Goal: Task Accomplishment & Management: Manage account settings

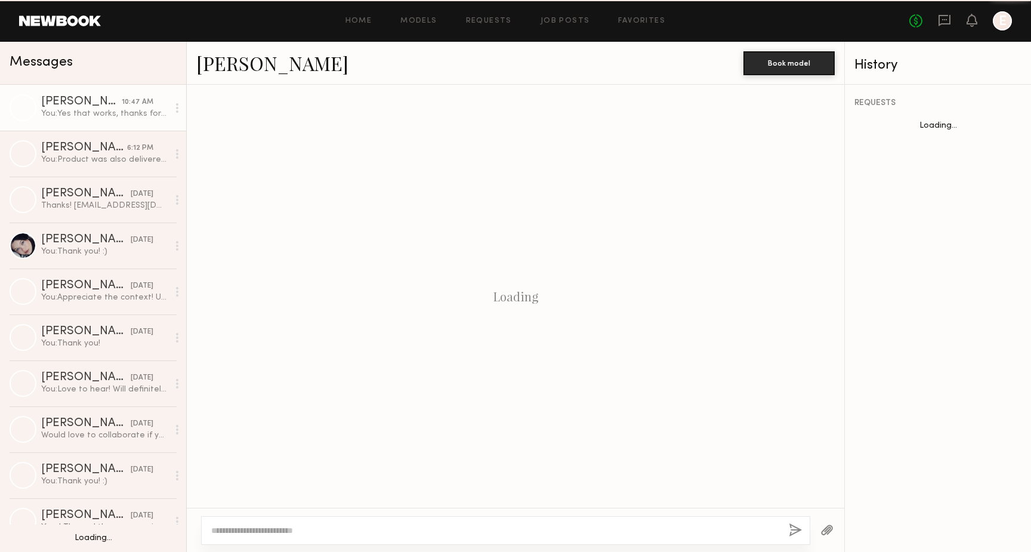
scroll to position [860, 0]
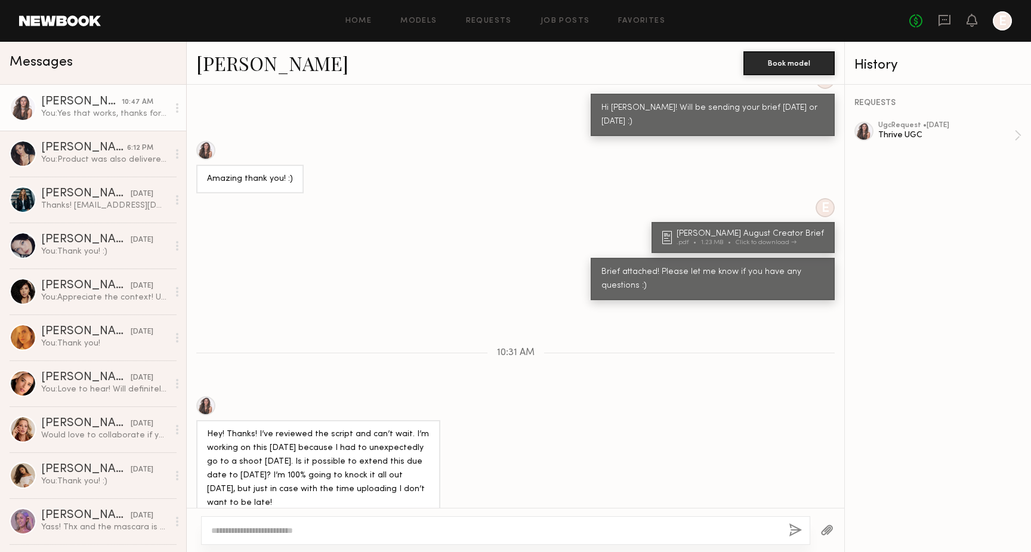
click at [498, 16] on div "Home Models Requests Job Posts Favorites Sign Out No fees up to $5,000 E" at bounding box center [556, 20] width 911 height 19
click at [498, 19] on link "Requests" at bounding box center [489, 21] width 46 height 8
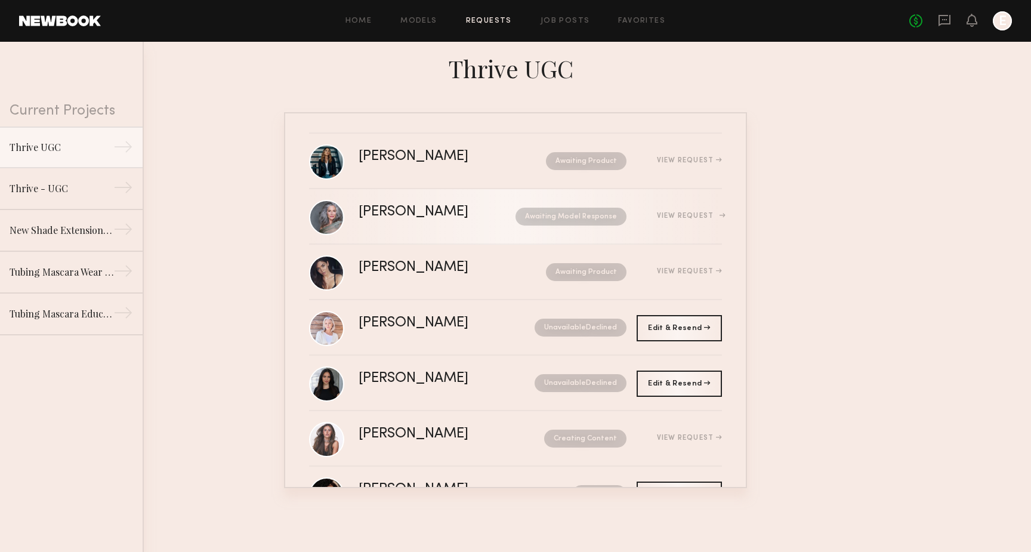
click at [408, 232] on link "[PERSON_NAME] Awaiting Model Response View Request" at bounding box center [515, 216] width 413 height 55
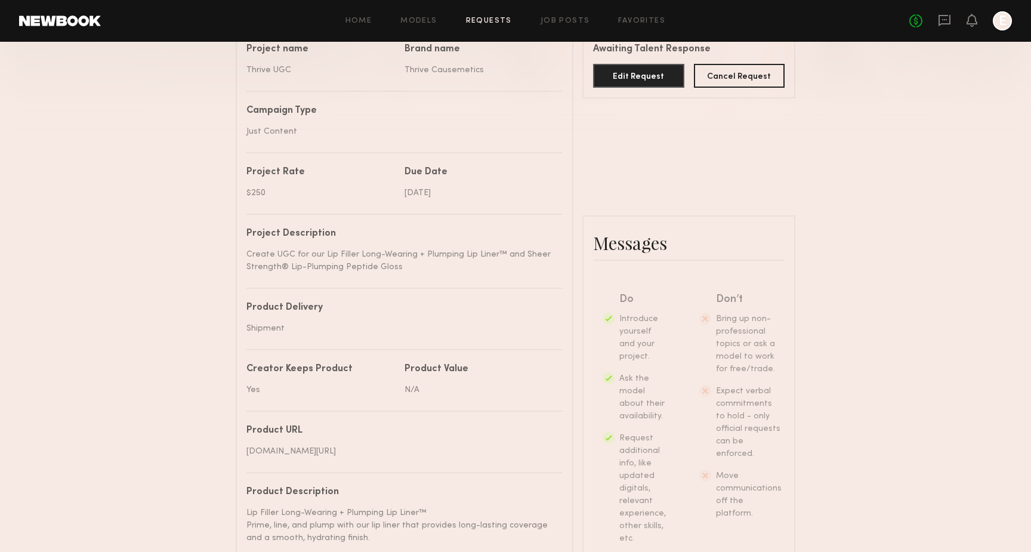
scroll to position [606, 0]
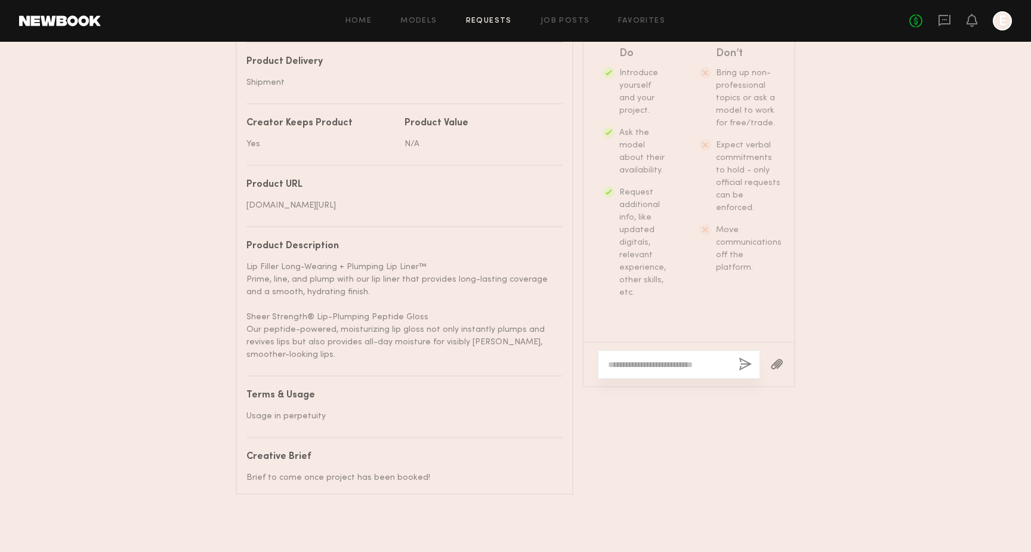
click at [664, 350] on div at bounding box center [679, 364] width 162 height 29
click at [665, 361] on textarea at bounding box center [668, 364] width 121 height 12
type textarea "*"
type textarea "**********"
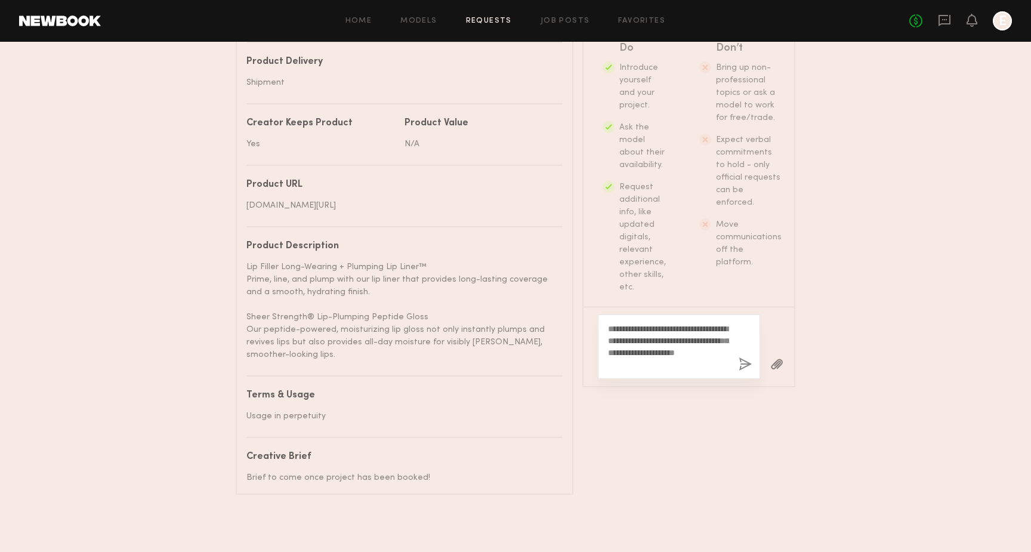
click at [753, 361] on div "**********" at bounding box center [679, 346] width 162 height 64
click at [743, 364] on button "button" at bounding box center [744, 364] width 13 height 15
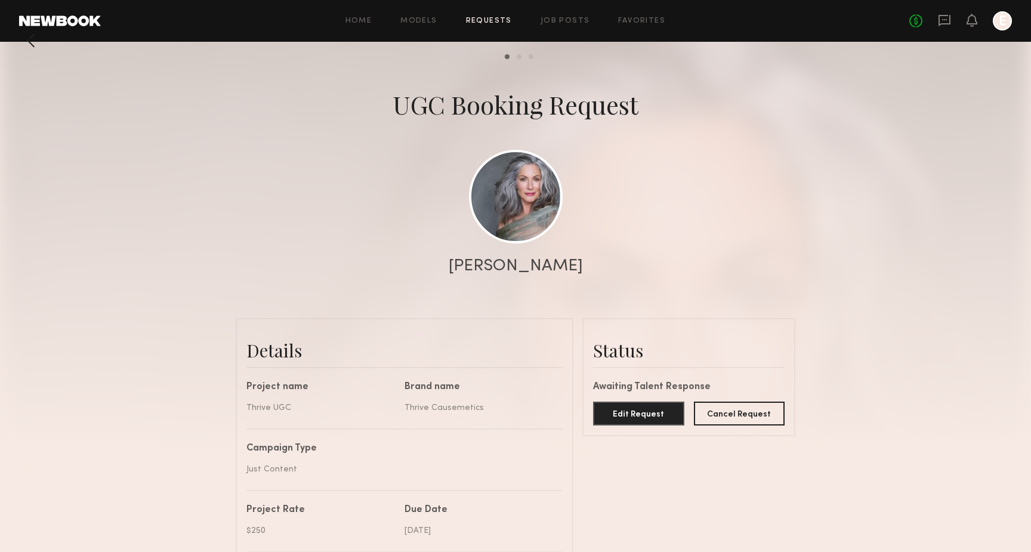
scroll to position [0, 0]
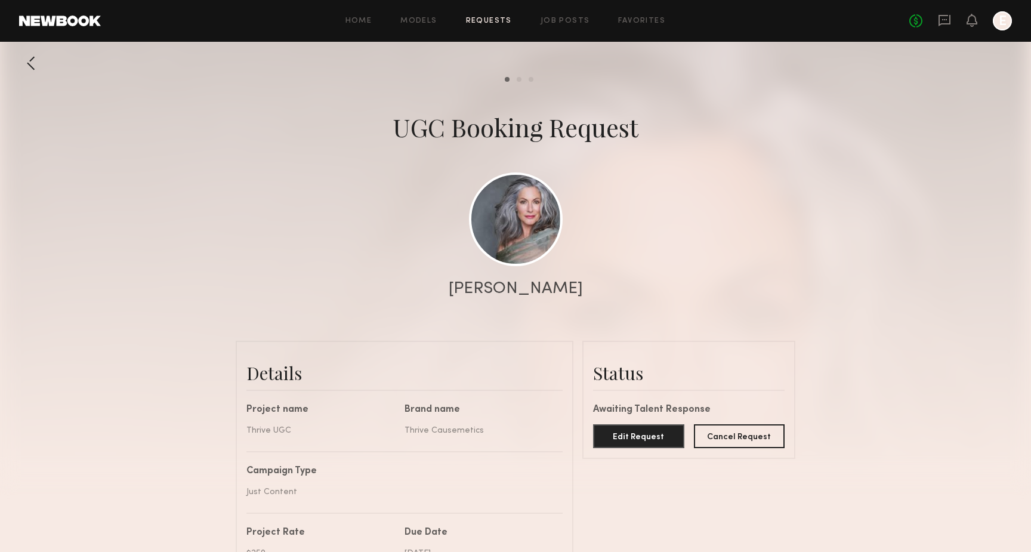
click at [36, 69] on div at bounding box center [31, 63] width 24 height 24
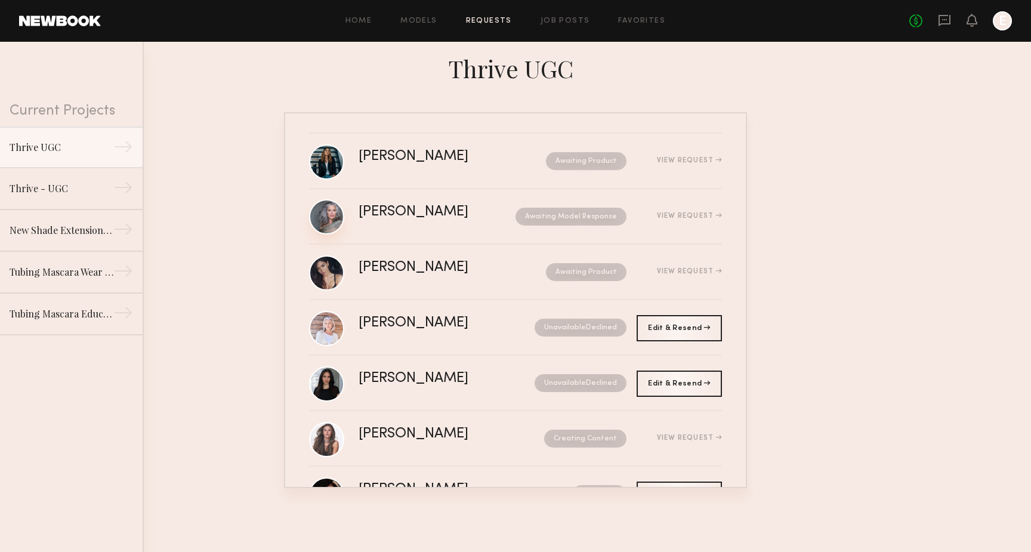
click at [327, 209] on link at bounding box center [326, 216] width 35 height 35
click at [478, 171] on div "Alicia H. Awaiting Product View Request" at bounding box center [539, 161] width 363 height 23
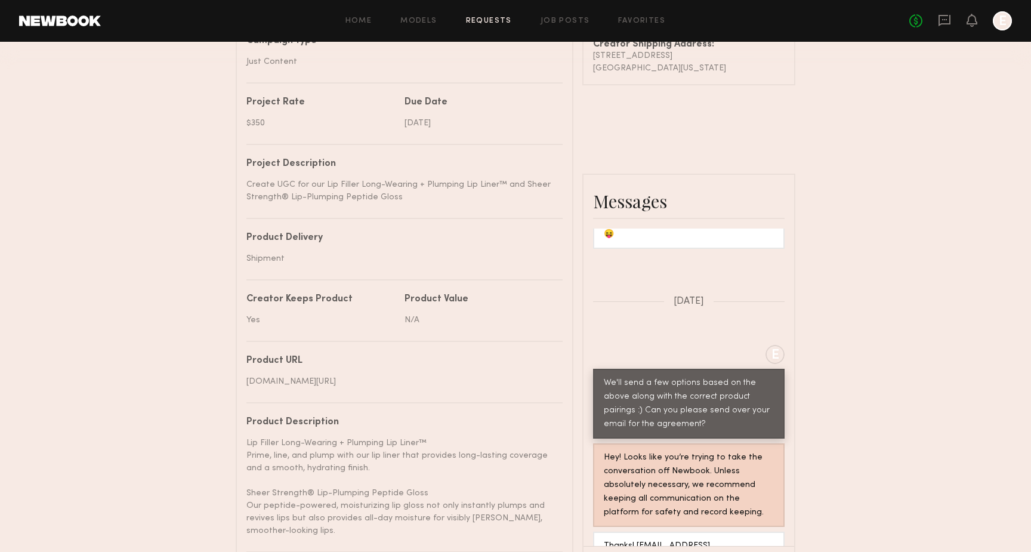
scroll to position [432, 0]
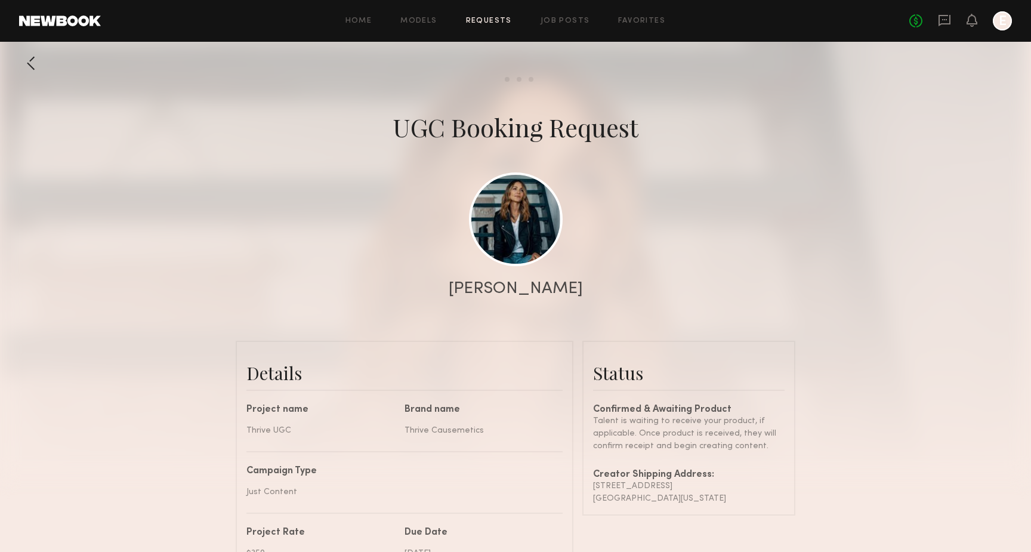
click at [26, 70] on div at bounding box center [31, 63] width 24 height 24
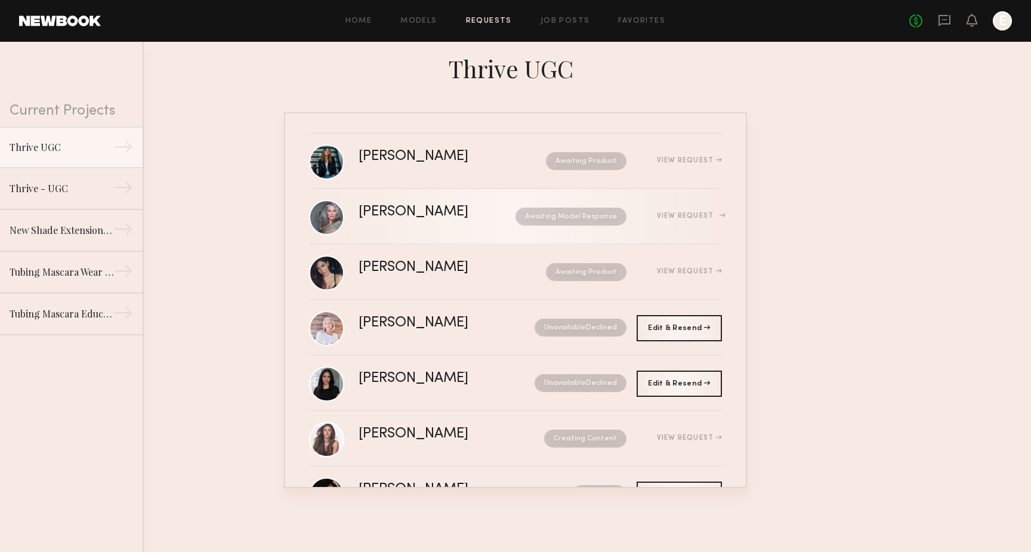
click at [431, 217] on div "[PERSON_NAME]" at bounding box center [425, 212] width 134 height 14
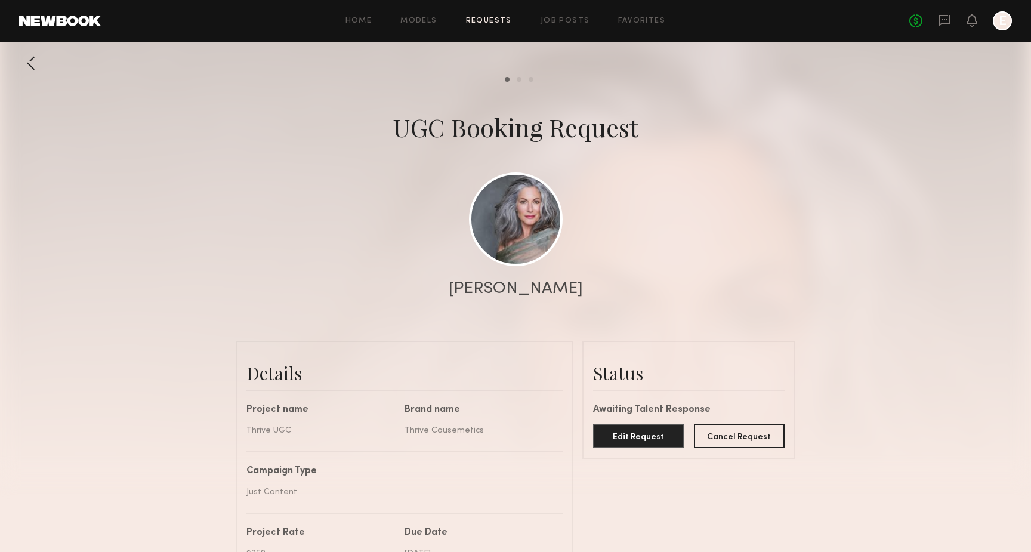
click at [26, 61] on div at bounding box center [31, 63] width 24 height 24
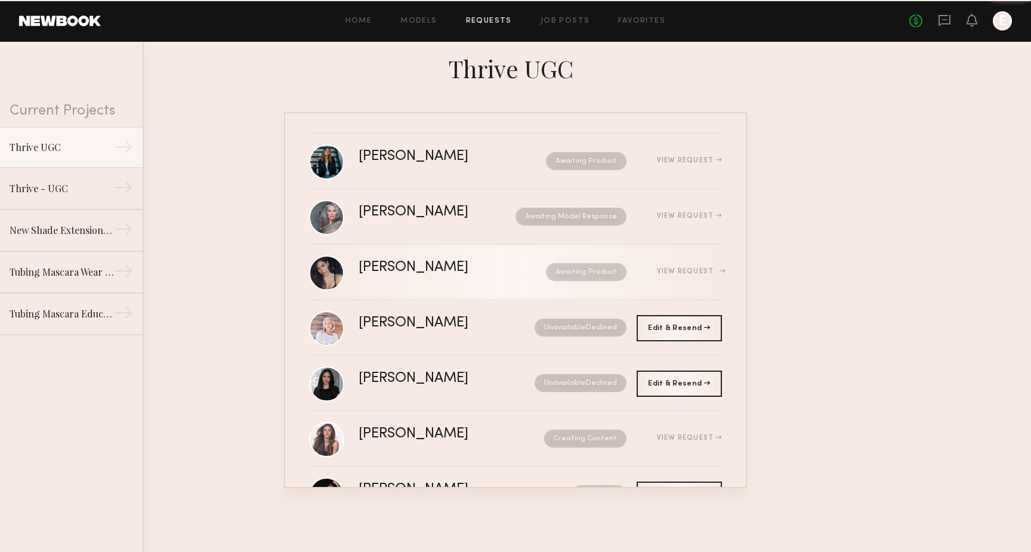
click at [388, 261] on div "[PERSON_NAME]" at bounding box center [432, 268] width 149 height 14
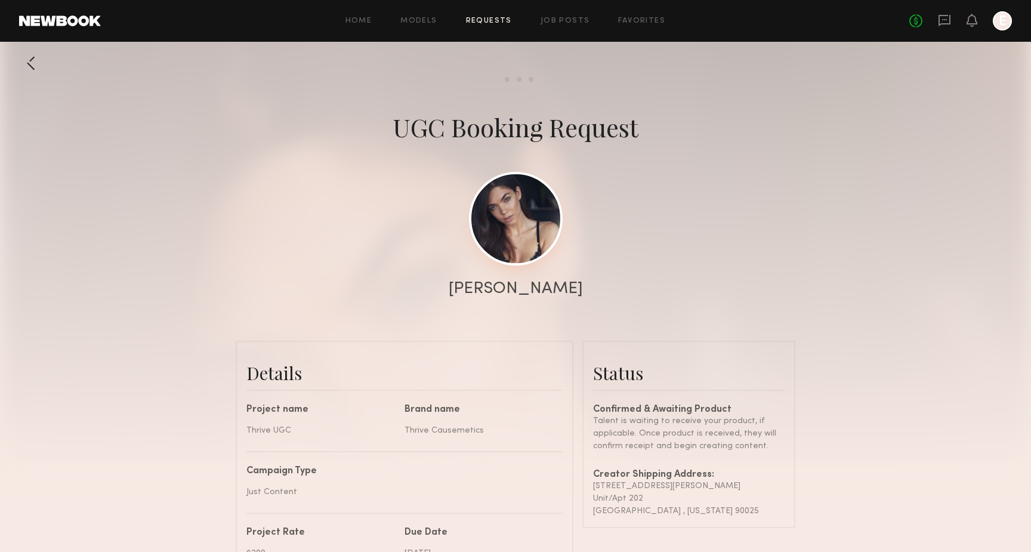
click at [529, 243] on link at bounding box center [516, 219] width 94 height 94
